Goal: Information Seeking & Learning: Learn about a topic

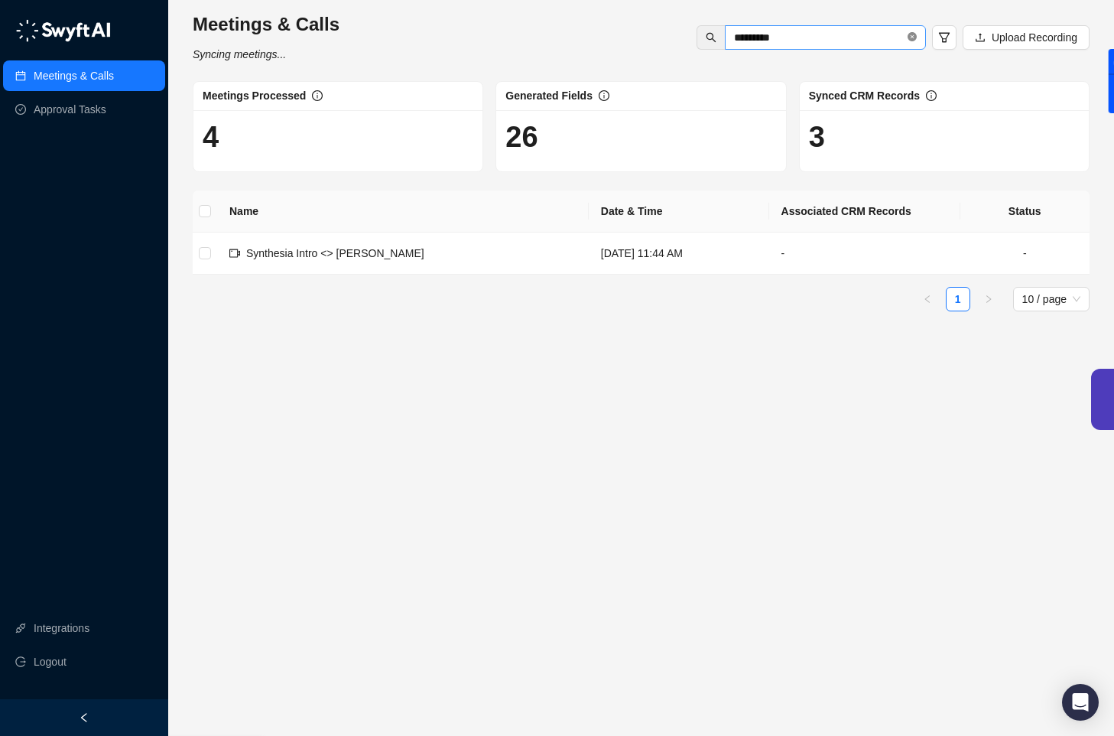
click at [912, 38] on icon "close-circle" at bounding box center [912, 36] width 9 height 9
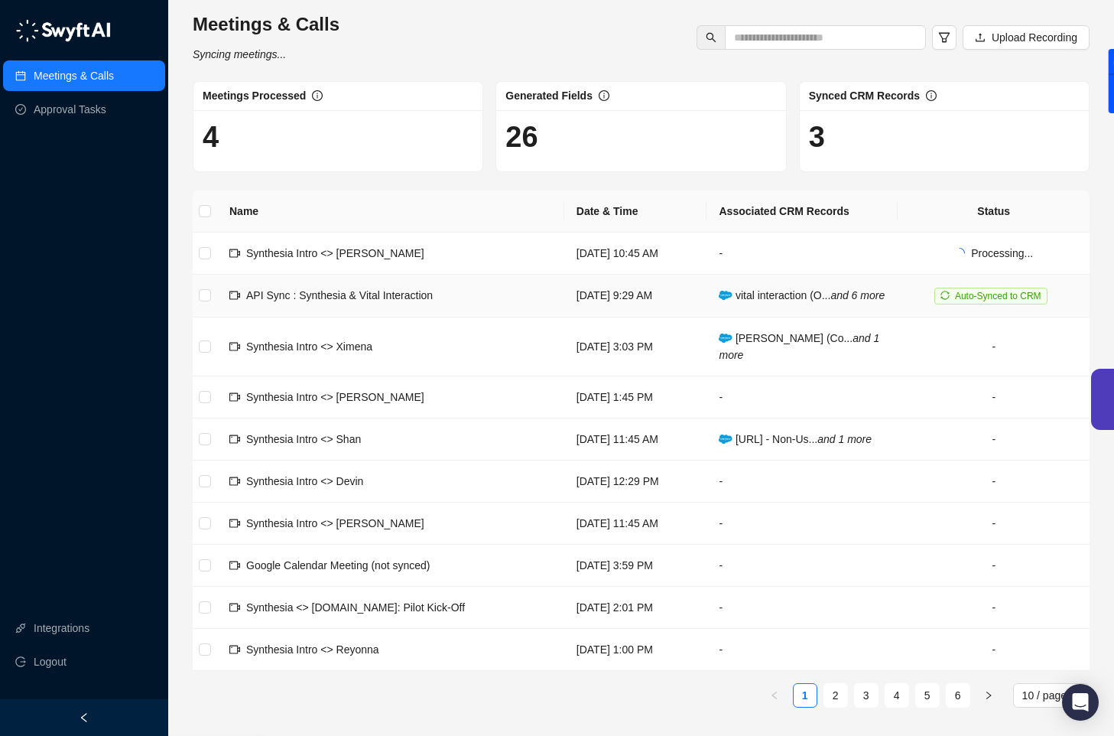
click at [384, 301] on span "API Sync : Synthesia & Vital Interaction" at bounding box center [339, 295] width 187 height 12
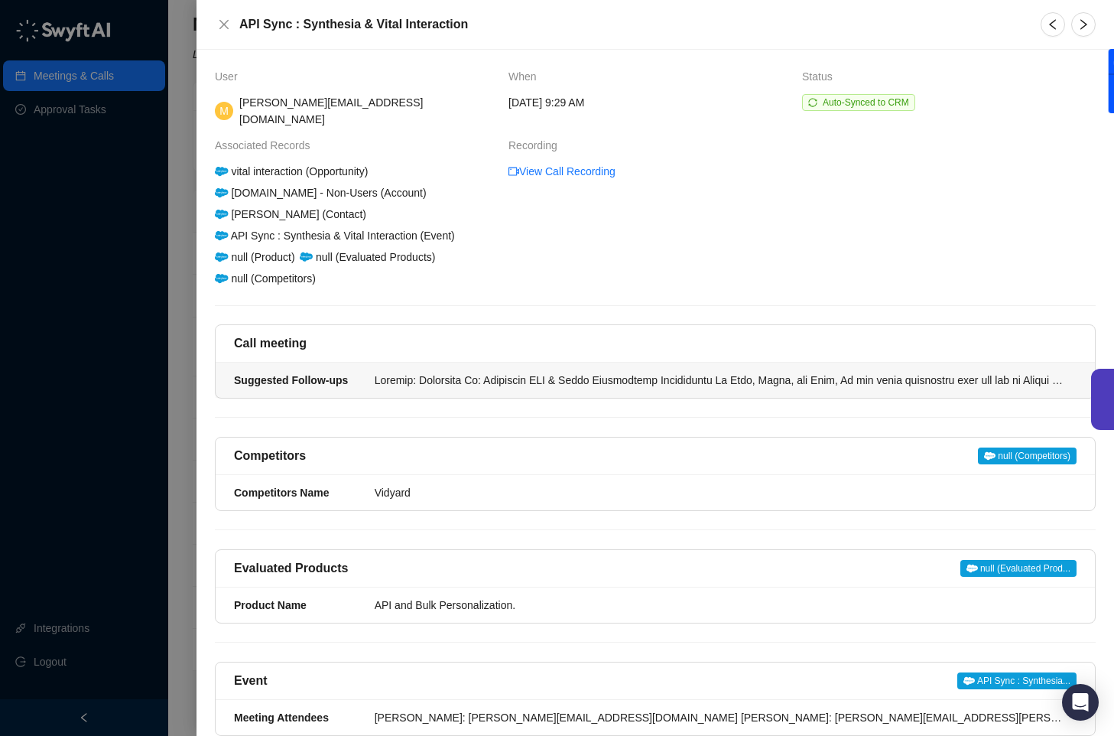
click at [957, 372] on div at bounding box center [721, 380] width 693 height 17
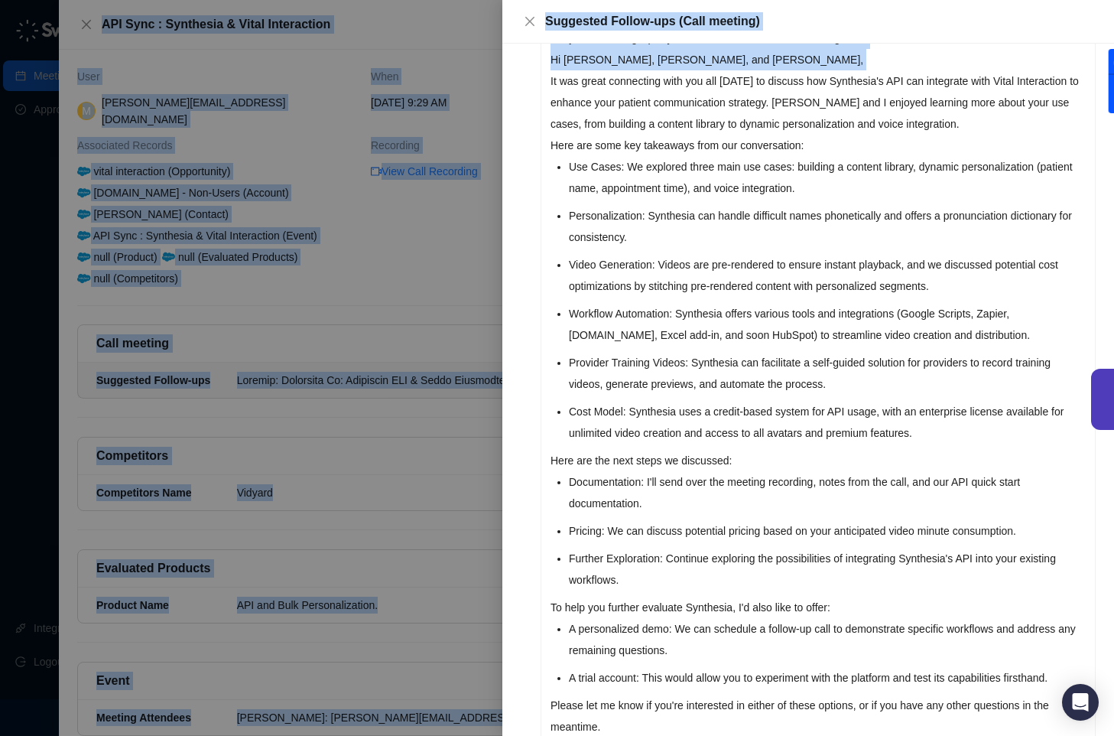
scroll to position [231, 0]
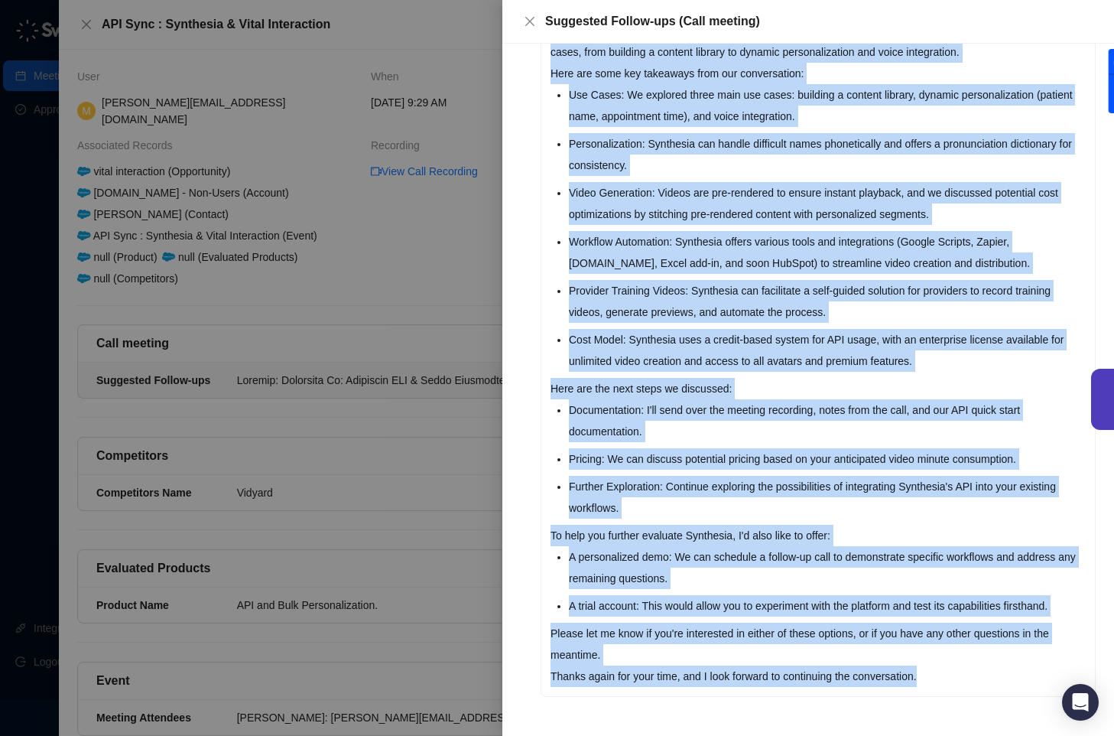
drag, startPoint x: 551, startPoint y: 236, endPoint x: 921, endPoint y: 686, distance: 582.5
click at [921, 686] on div "Subject: Following Up: Synthesia API & Vital Interaction Integration Hi [PERSON…" at bounding box center [818, 320] width 554 height 749
copy div "It was great connecting with you all [DATE] to discuss how Synthesia's API can …"
